Goal: Task Accomplishment & Management: Manage account settings

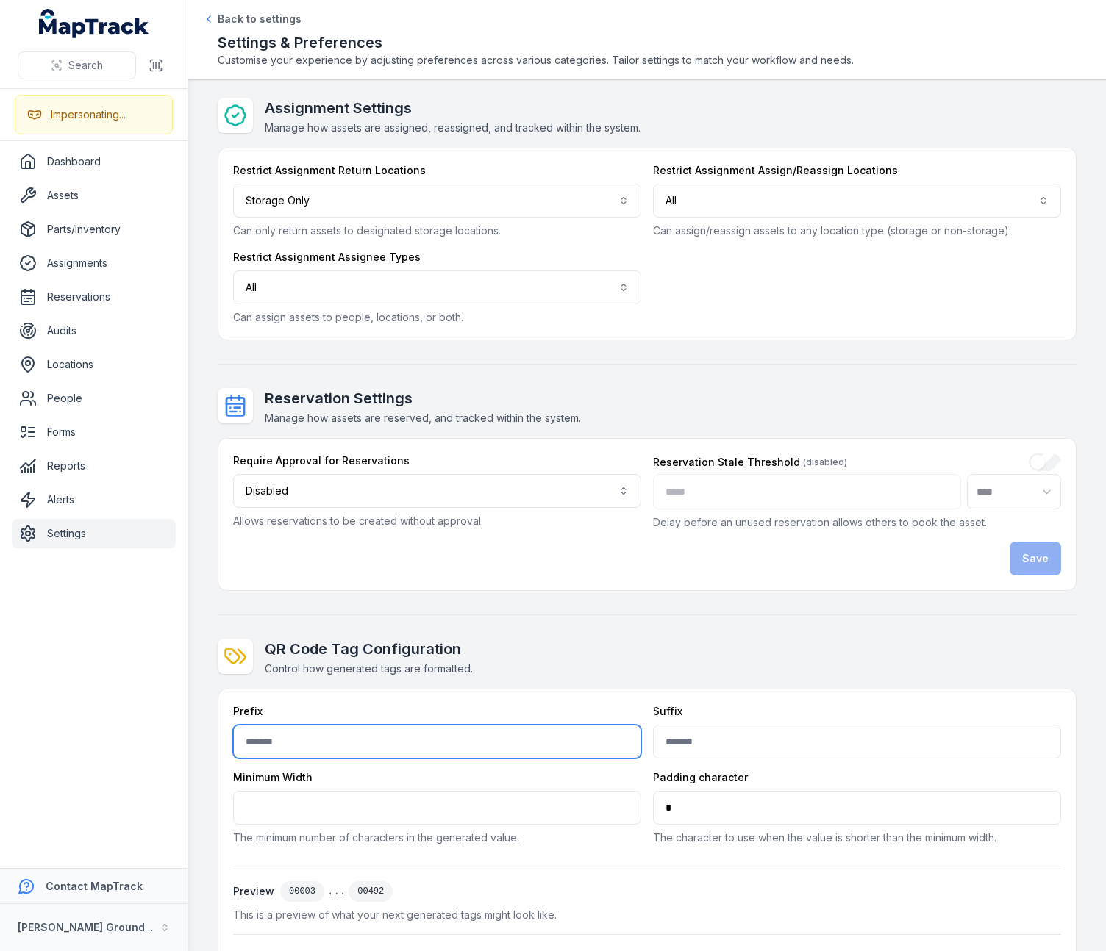
click at [306, 733] on input "text" at bounding box center [437, 742] width 408 height 34
type input "****"
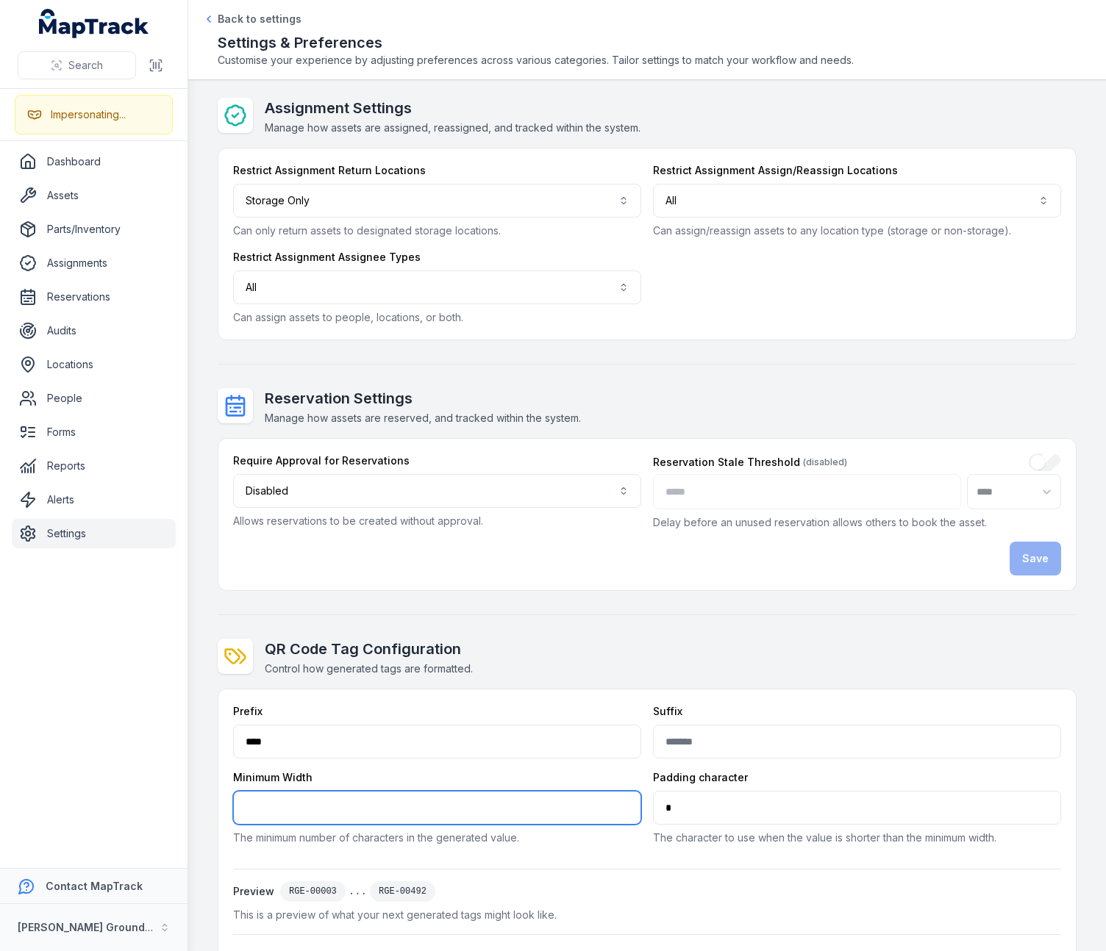
click at [297, 737] on input "*" at bounding box center [437, 808] width 408 height 34
type input "*"
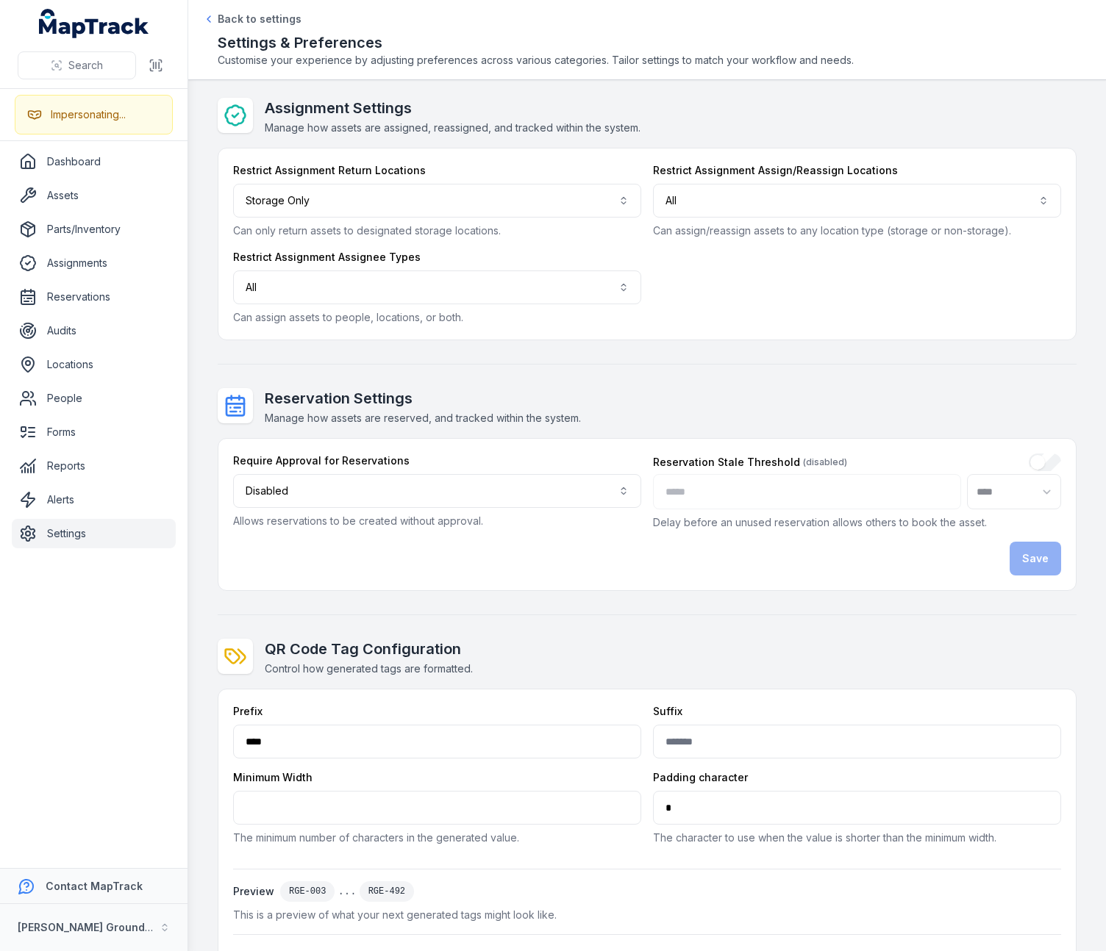
click at [557, 644] on div "QR Code Tag Configuration Control how generated tags are formatted." at bounding box center [647, 658] width 859 height 38
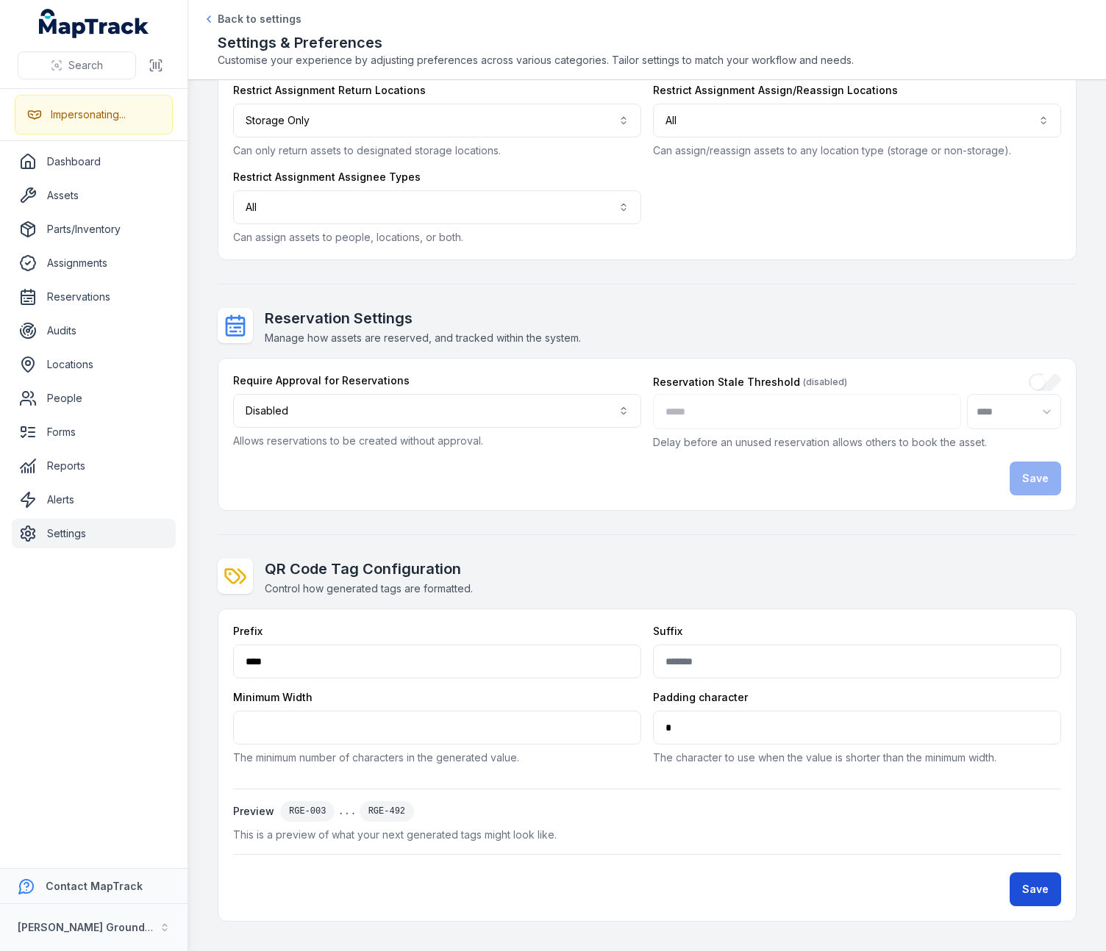
click at [1043, 737] on button "Save" at bounding box center [1034, 890] width 51 height 34
